Goal: Information Seeking & Learning: Learn about a topic

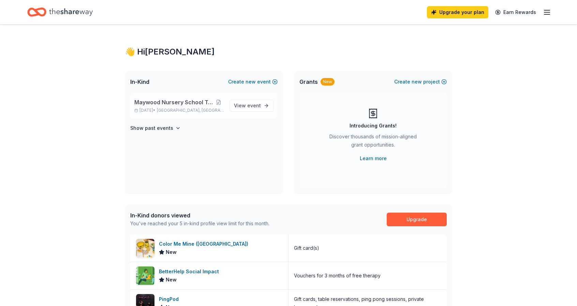
click at [166, 113] on div "Maywood Nursery School Tricky Tray [DATE] • [GEOGRAPHIC_DATA], [GEOGRAPHIC_DATA…" at bounding box center [203, 106] width 147 height 26
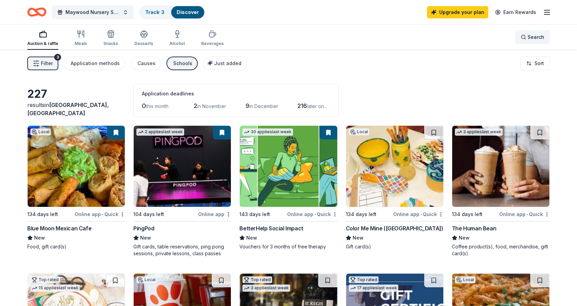
click at [531, 34] on span "Search" at bounding box center [536, 37] width 17 height 8
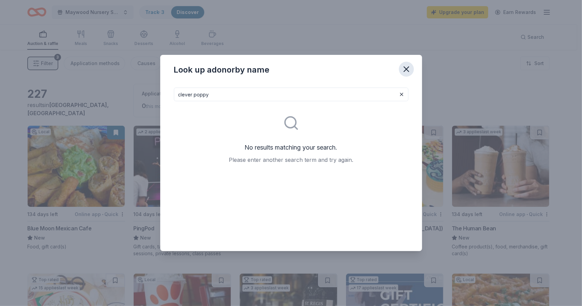
type input "clever poppy"
click at [406, 64] on button "button" at bounding box center [406, 69] width 15 height 15
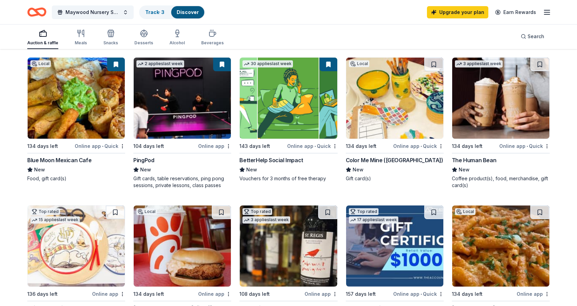
scroll to position [102, 0]
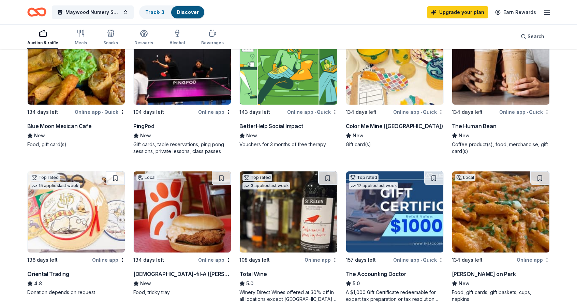
click at [191, 230] on img at bounding box center [182, 212] width 97 height 81
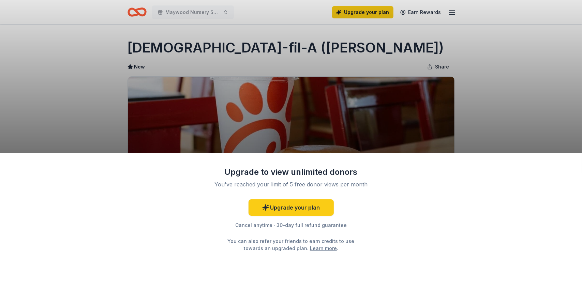
click at [420, 249] on div "Upgrade to view unlimited donors You've reached your limit of 5 free donor view…" at bounding box center [291, 229] width 582 height 153
click at [339, 91] on div "Upgrade to view unlimited donors You've reached your limit of 5 free donor view…" at bounding box center [291, 153] width 582 height 306
